Goal: Transaction & Acquisition: Purchase product/service

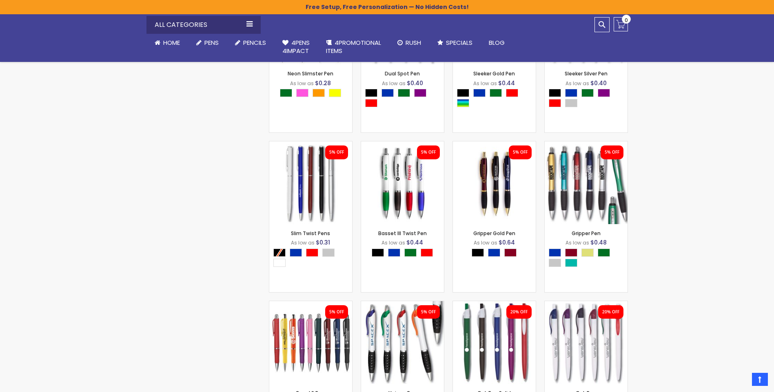
scroll to position [871, 0]
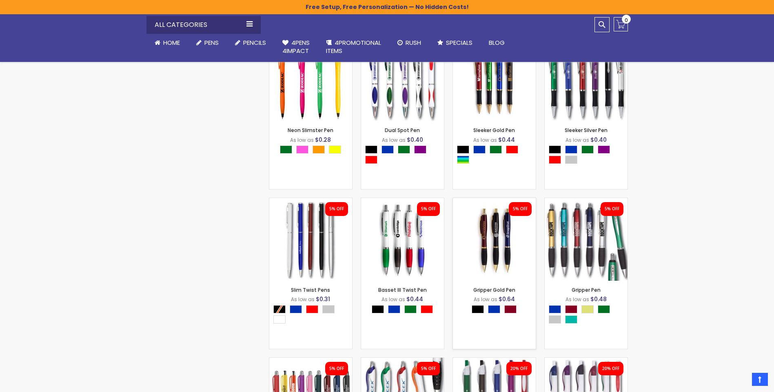
drag, startPoint x: 486, startPoint y: 249, endPoint x: 497, endPoint y: 245, distance: 12.1
click at [486, 249] on img at bounding box center [494, 239] width 83 height 83
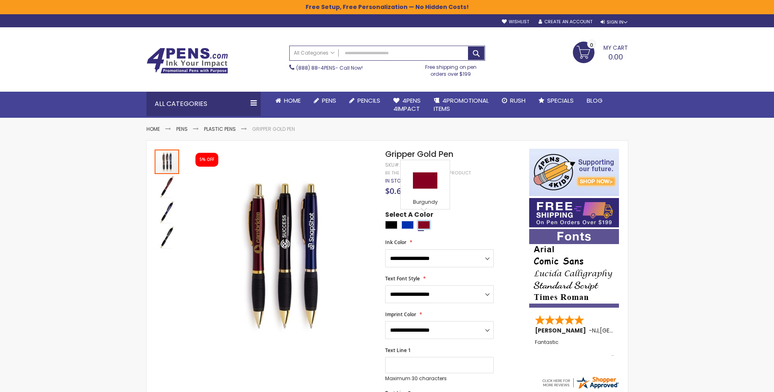
click at [422, 221] on div "Burgundy" at bounding box center [424, 225] width 12 height 8
type input "****"
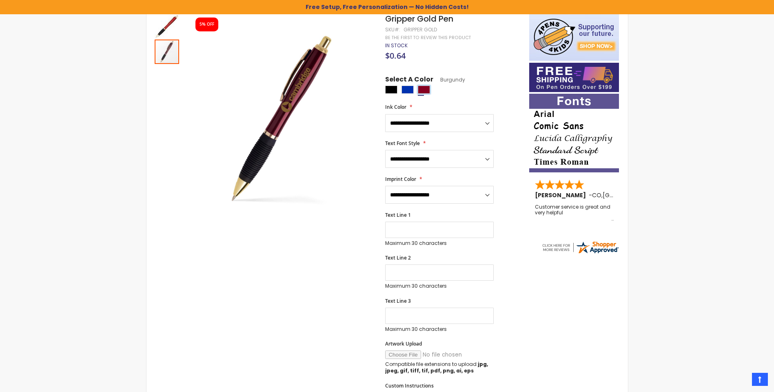
scroll to position [41, 0]
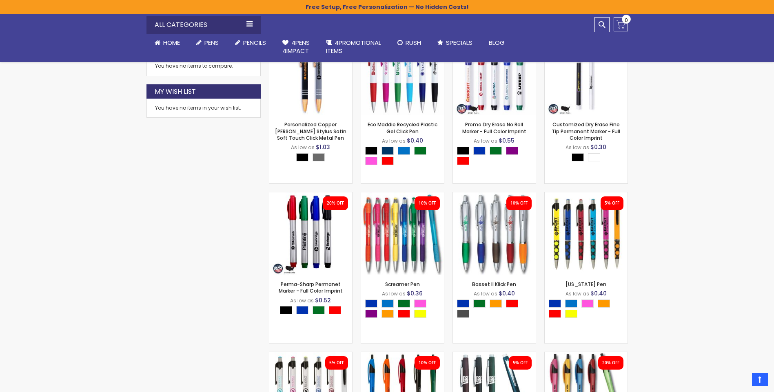
scroll to position [355, 0]
